Goal: Information Seeking & Learning: Check status

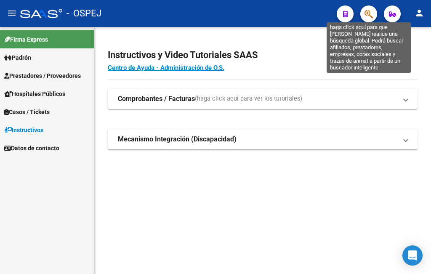
click at [365, 19] on icon "button" at bounding box center [368, 14] width 8 height 10
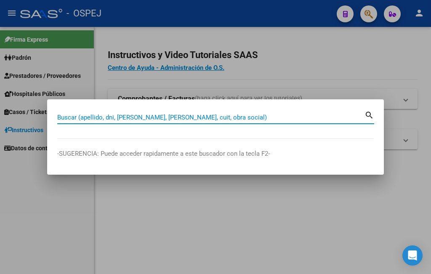
click at [61, 117] on input "Buscar (apellido, dni, [PERSON_NAME], [PERSON_NAME], cuit, obra social)" at bounding box center [210, 118] width 307 height 8
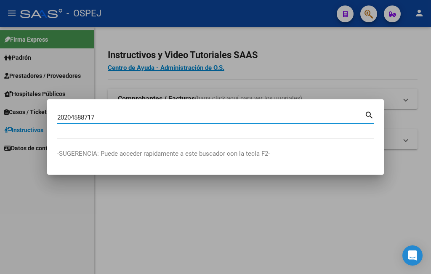
type input "20204588717"
click at [368, 116] on mat-icon "search" at bounding box center [369, 114] width 10 height 10
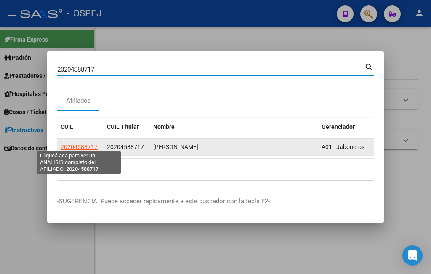
click at [73, 146] on span "20204588717" at bounding box center [79, 146] width 37 height 7
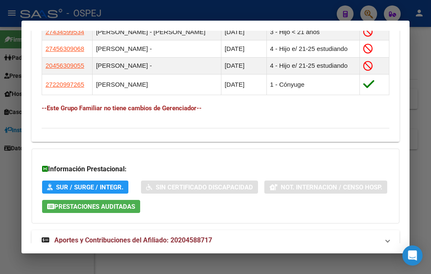
scroll to position [589, 0]
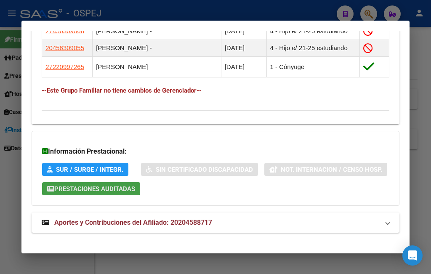
click at [135, 190] on span "Prestaciones Auditadas" at bounding box center [94, 189] width 81 height 8
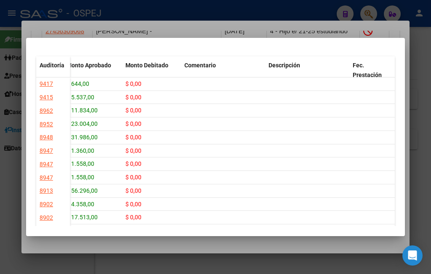
scroll to position [0, 0]
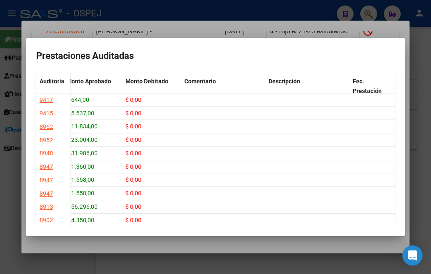
click at [215, 8] on div at bounding box center [215, 137] width 431 height 274
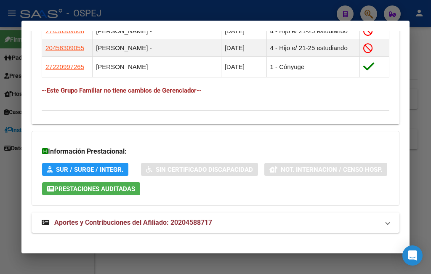
click at [262, 12] on div at bounding box center [215, 137] width 431 height 274
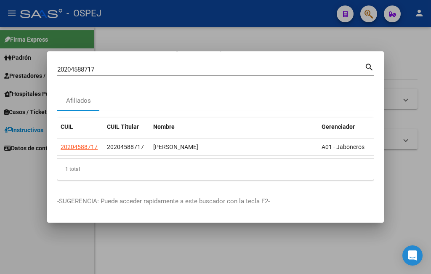
click at [235, 14] on div at bounding box center [215, 137] width 431 height 274
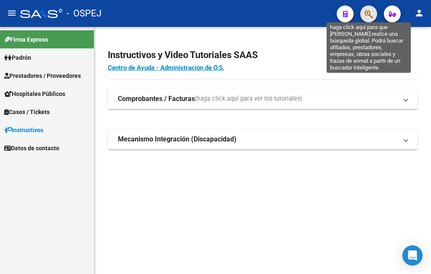
click at [364, 17] on icon "button" at bounding box center [368, 14] width 8 height 10
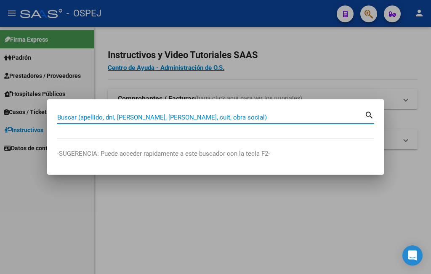
click at [72, 117] on input "Buscar (apellido, dni, [PERSON_NAME], [PERSON_NAME], cuit, obra social)" at bounding box center [210, 118] width 307 height 8
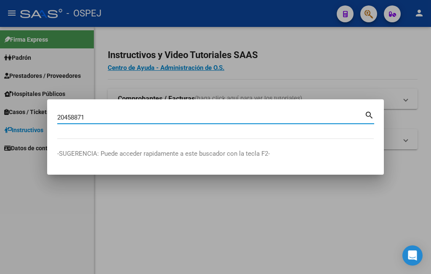
type input "20458871"
click at [373, 114] on mat-icon "search" at bounding box center [369, 114] width 10 height 10
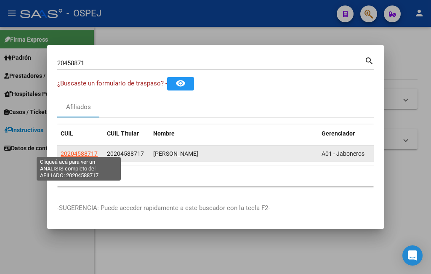
click at [72, 150] on span "20204588717" at bounding box center [79, 153] width 37 height 7
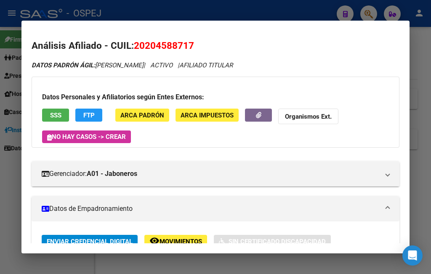
drag, startPoint x: 135, startPoint y: 45, endPoint x: 197, endPoint y: 45, distance: 62.3
click at [197, 45] on h2 "Análisis Afiliado - CUIL: 20204588717" at bounding box center [216, 46] width 368 height 14
copy span "20204588717"
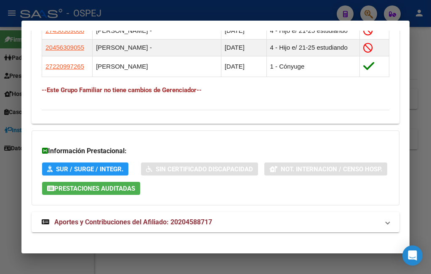
scroll to position [597, 0]
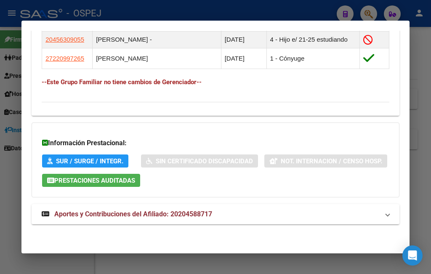
click at [373, 15] on div at bounding box center [215, 137] width 431 height 274
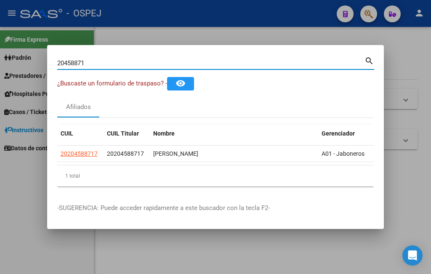
drag, startPoint x: 85, startPoint y: 58, endPoint x: 57, endPoint y: 61, distance: 28.8
click at [57, 61] on mat-dialog-content "20458871 Buscar (apellido, dni, cuil, nro traspaso, cuit, obra social) search ¿…" at bounding box center [215, 124] width 337 height 138
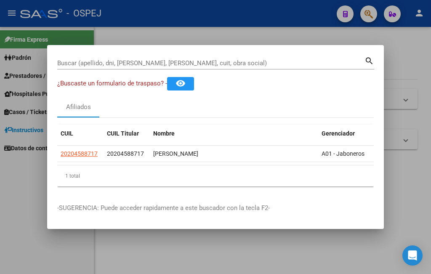
drag, startPoint x: 57, startPoint y: 61, endPoint x: 62, endPoint y: 55, distance: 7.4
click at [62, 57] on div "Buscar (apellido, dni, [PERSON_NAME], [PERSON_NAME], cuit, obra social)" at bounding box center [210, 63] width 307 height 13
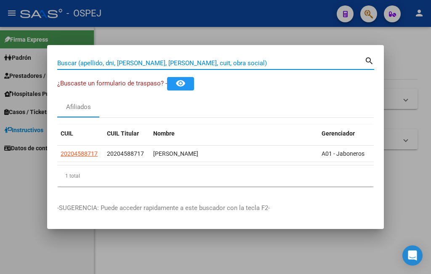
paste input "70.243.034"
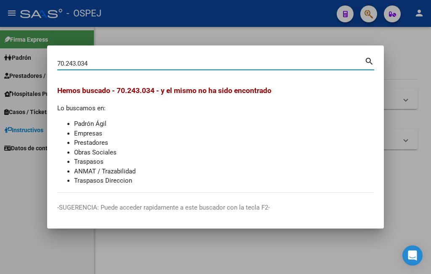
click at [77, 66] on input "70.243.034" at bounding box center [210, 64] width 307 height 8
type input "70243034"
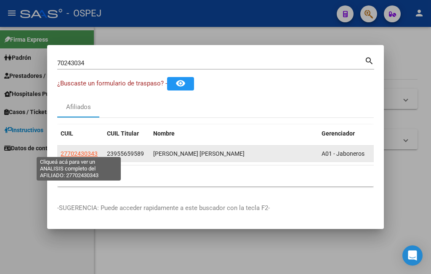
click at [86, 150] on span "27702430343" at bounding box center [79, 153] width 37 height 7
type textarea "27702430343"
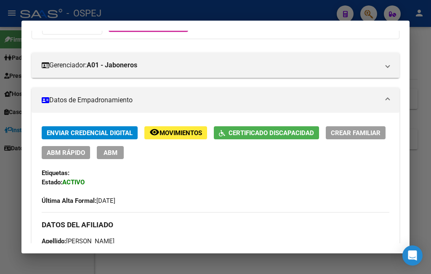
scroll to position [0, 0]
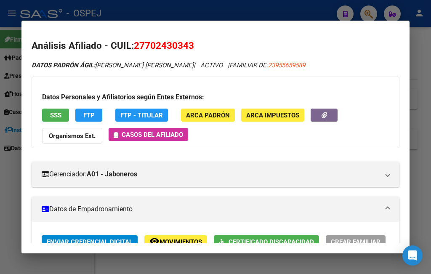
click at [161, 134] on span "Casos del afiliado" at bounding box center [152, 135] width 61 height 8
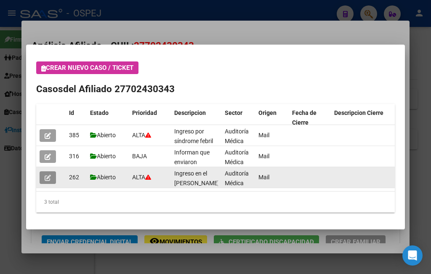
click at [48, 175] on icon "button" at bounding box center [48, 178] width 6 height 6
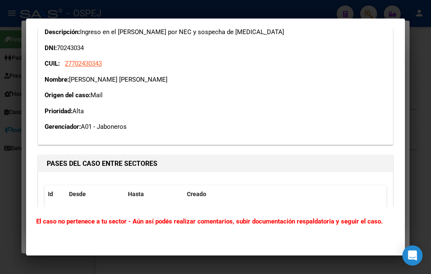
scroll to position [1430, 0]
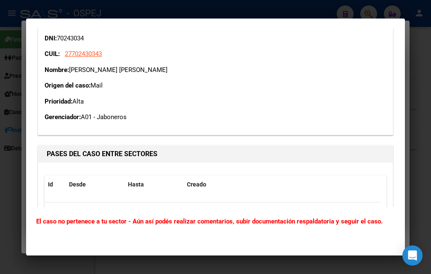
click at [241, 10] on div at bounding box center [215, 137] width 431 height 274
